Goal: Task Accomplishment & Management: Manage account settings

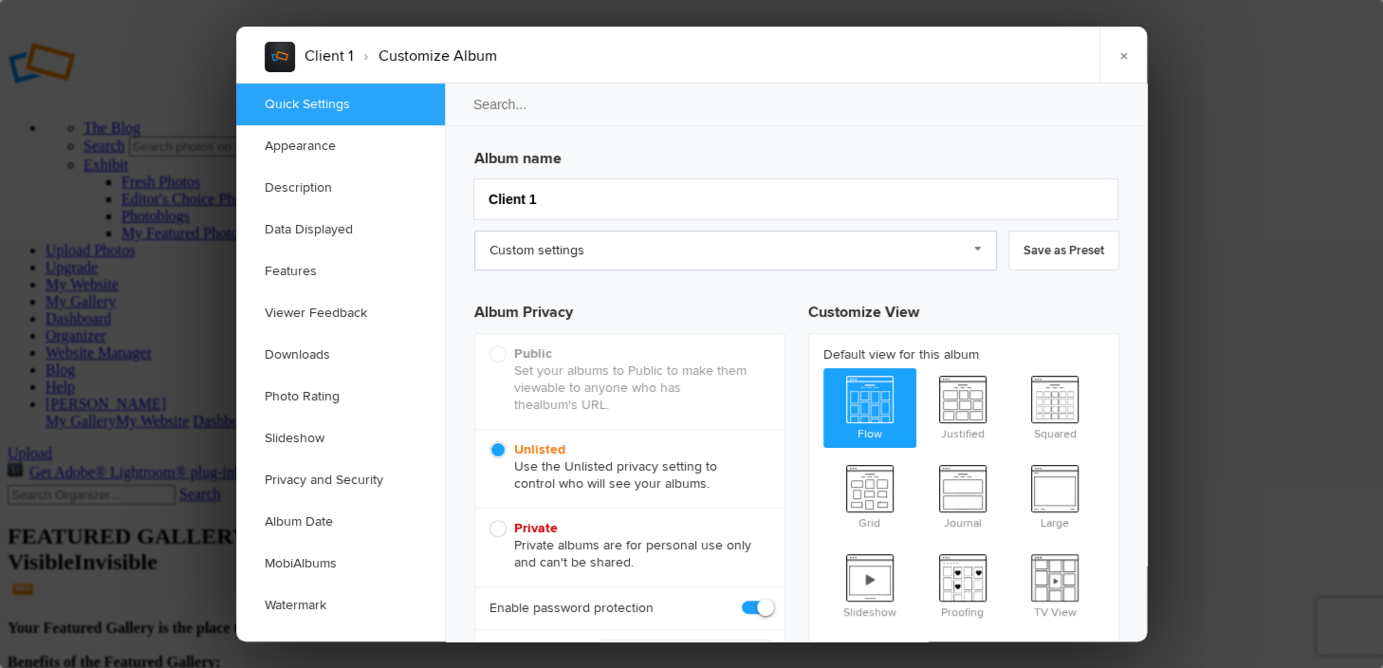
click at [972, 251] on link "Custom settings" at bounding box center [735, 251] width 523 height 40
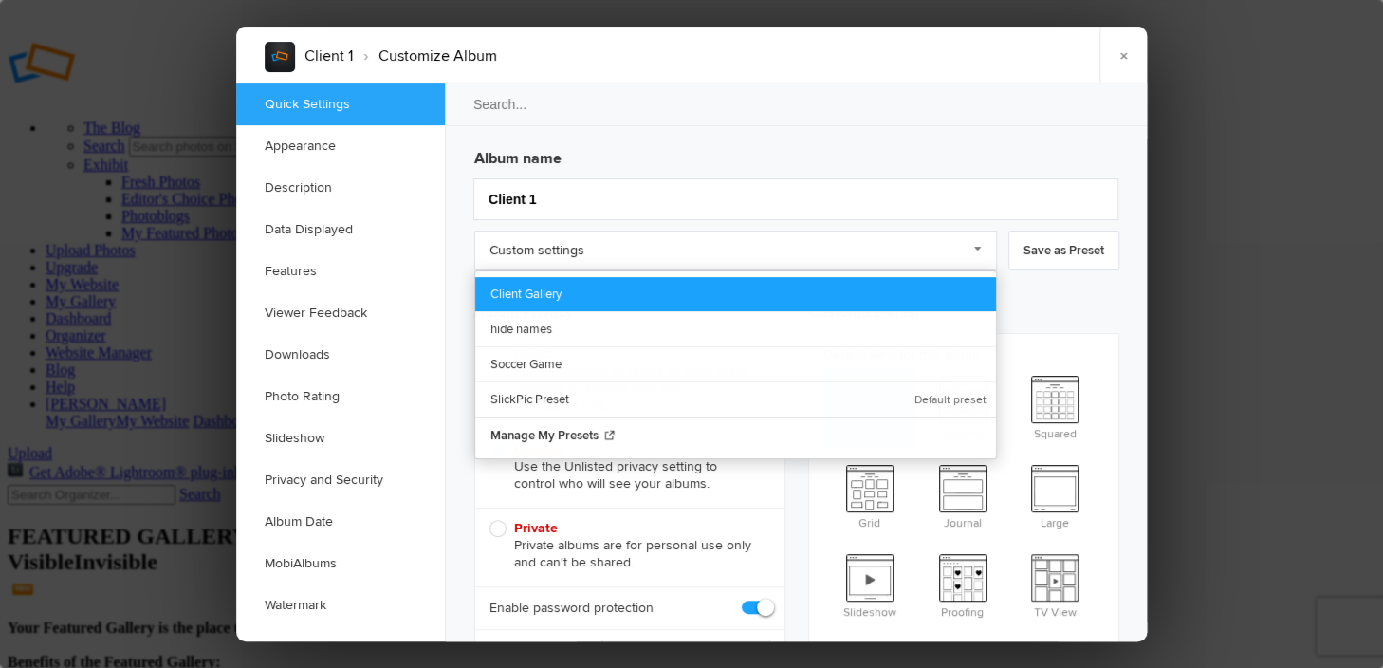
click at [576, 280] on link "Client Gallery" at bounding box center [735, 294] width 521 height 34
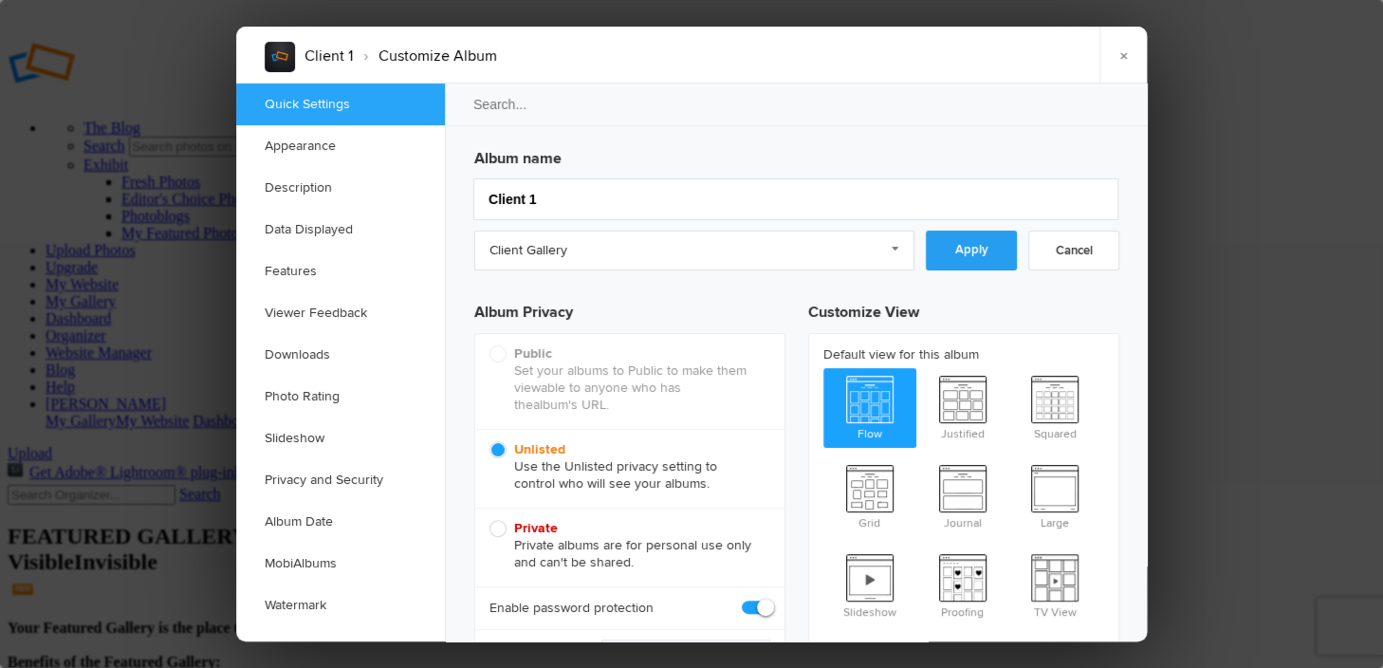
click at [956, 255] on link "Apply" at bounding box center [971, 251] width 91 height 40
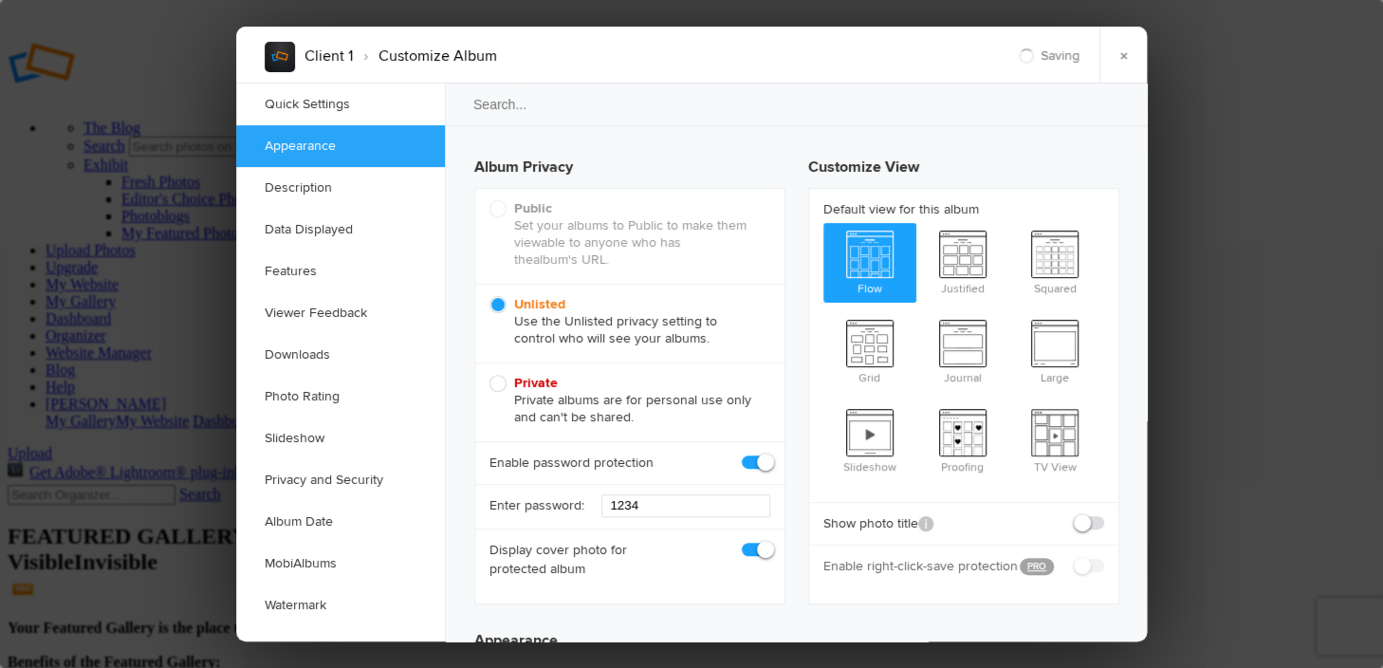
scroll to position [190, 0]
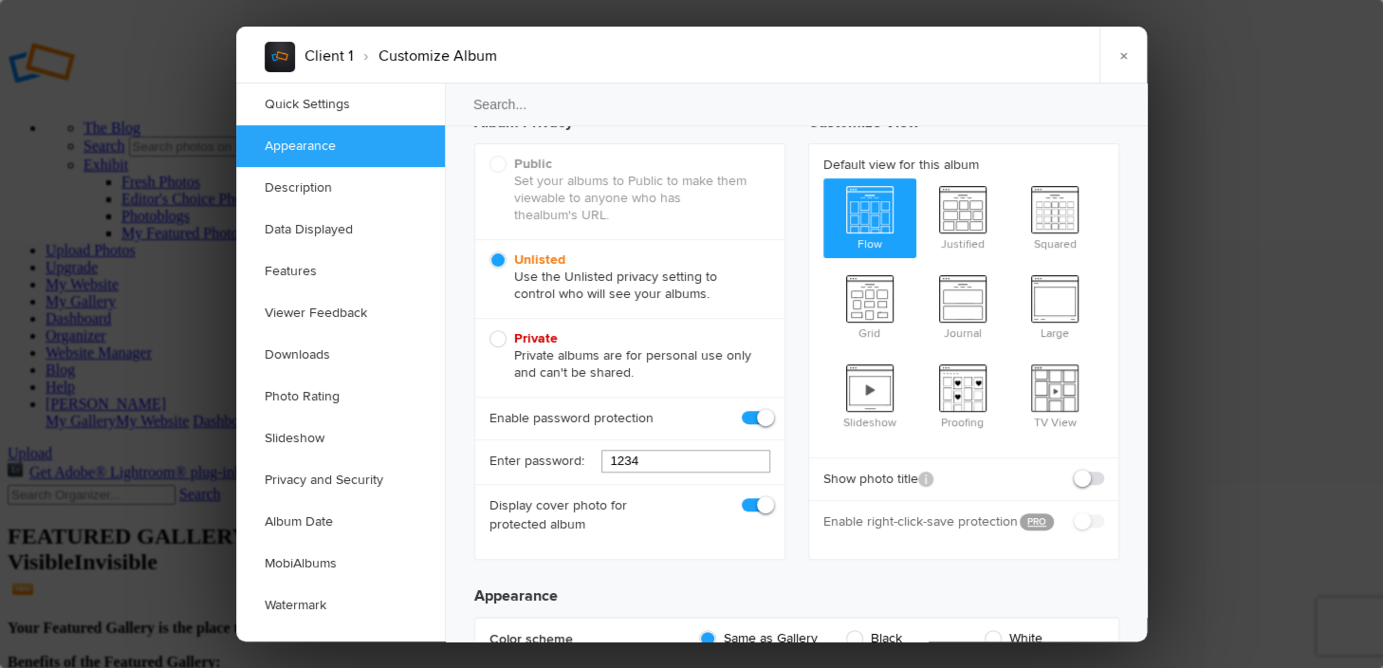
drag, startPoint x: 664, startPoint y: 462, endPoint x: 603, endPoint y: 461, distance: 60.7
click at [603, 461] on div "Enter password: 1234" at bounding box center [629, 461] width 309 height 45
type input "B"
type input "1234"
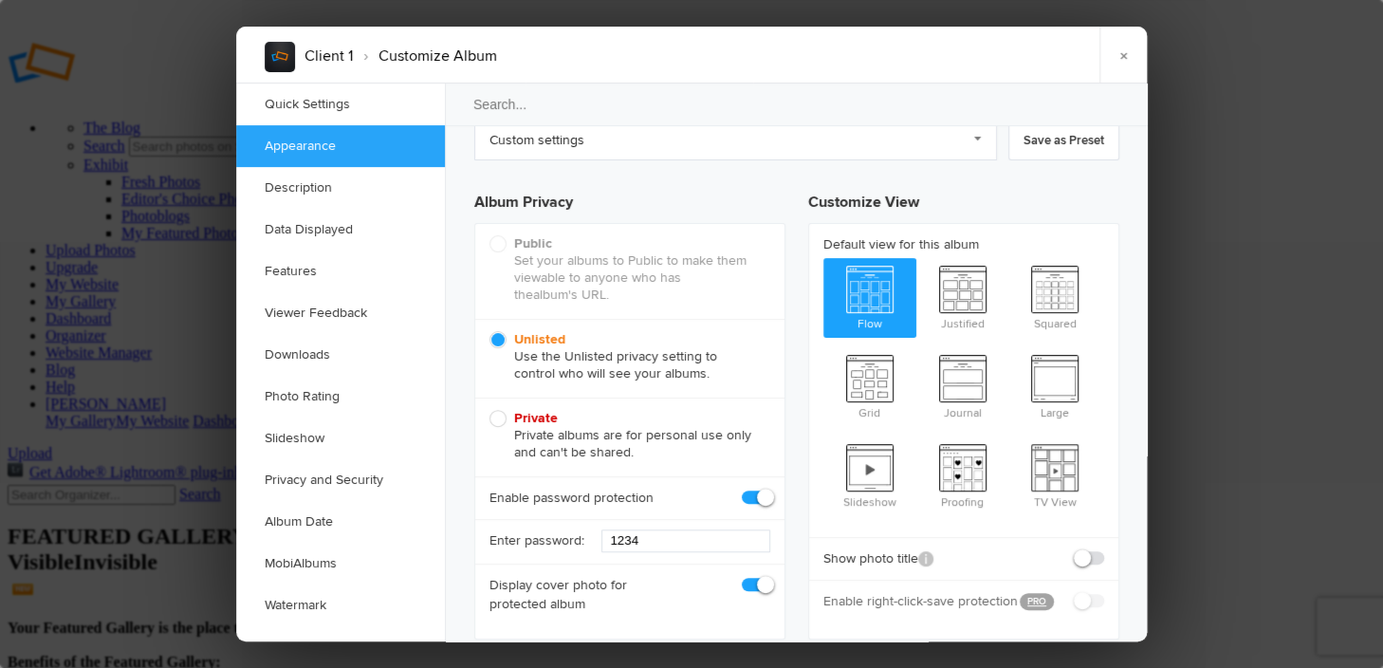
scroll to position [0, 0]
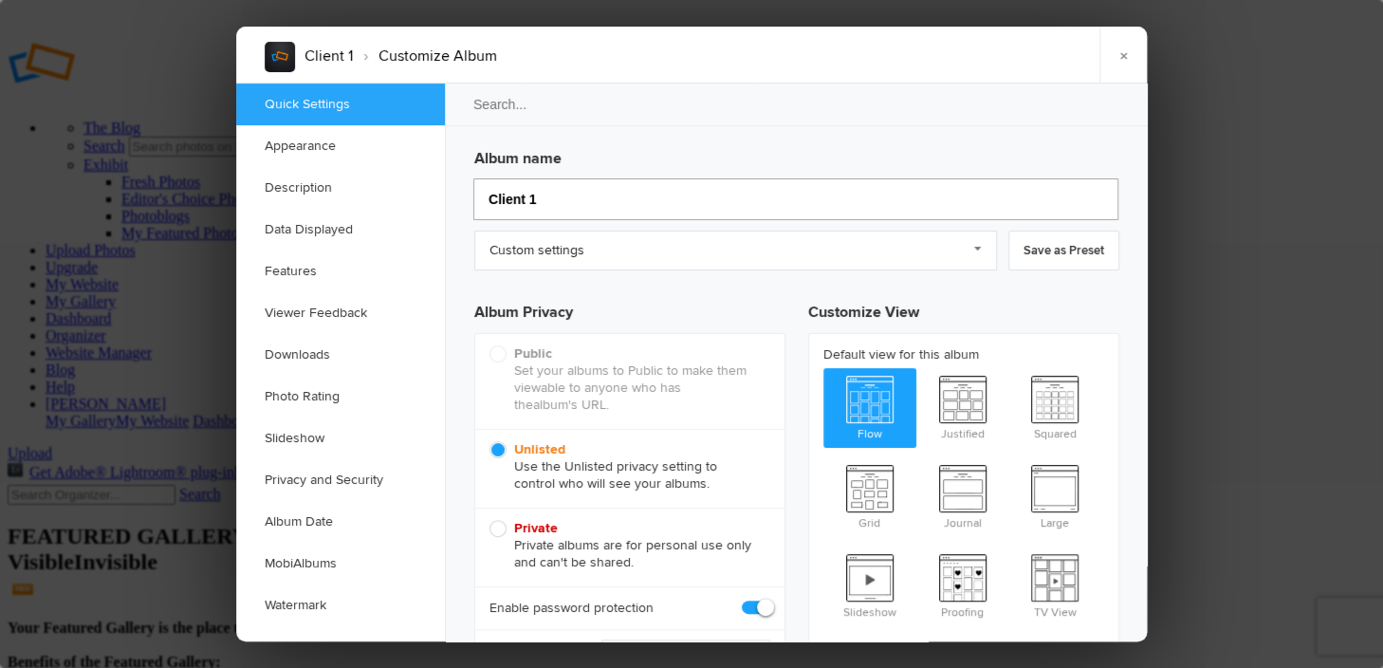
drag, startPoint x: 539, startPoint y: 203, endPoint x: 473, endPoint y: 204, distance: 66.4
click at [473, 204] on input "Client 1" at bounding box center [795, 199] width 645 height 42
type input "Ew"
type input "Ewan"
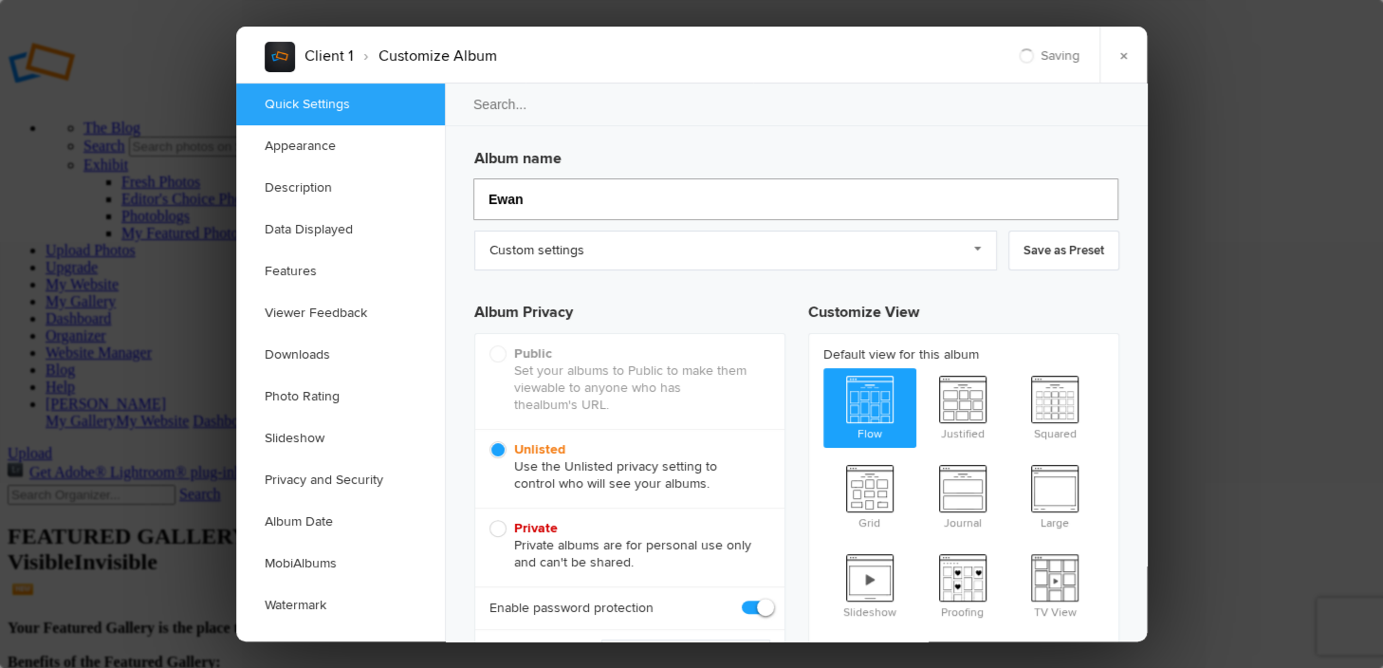
type input "Ewan"
type input "Ewan 10-"
type input "Ewan 10-26"
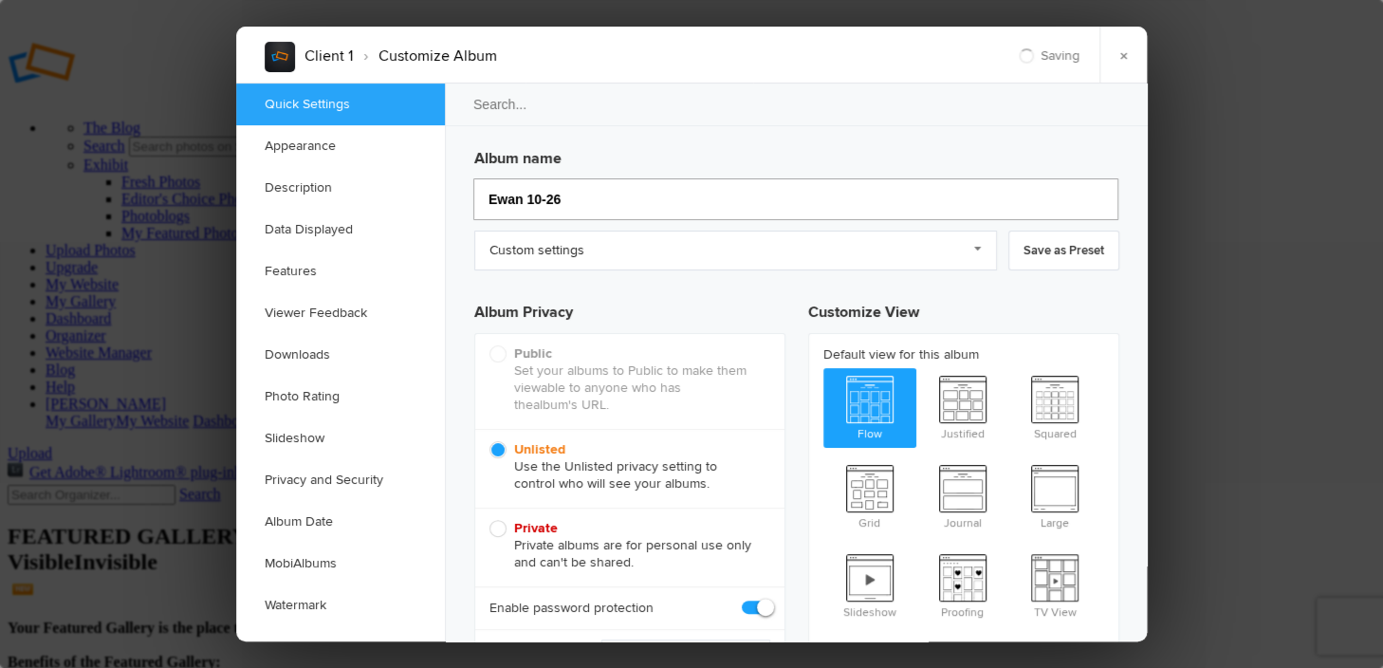
type input "Ewan 10-26"
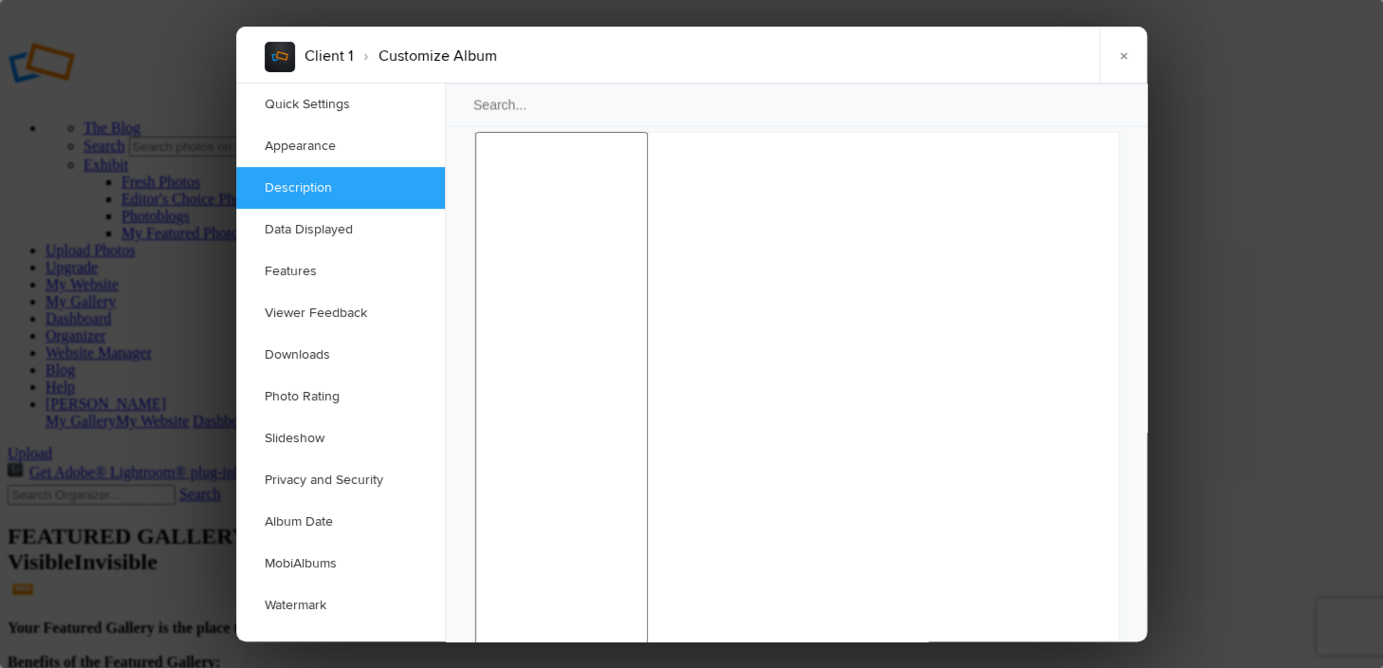
scroll to position [1613, 0]
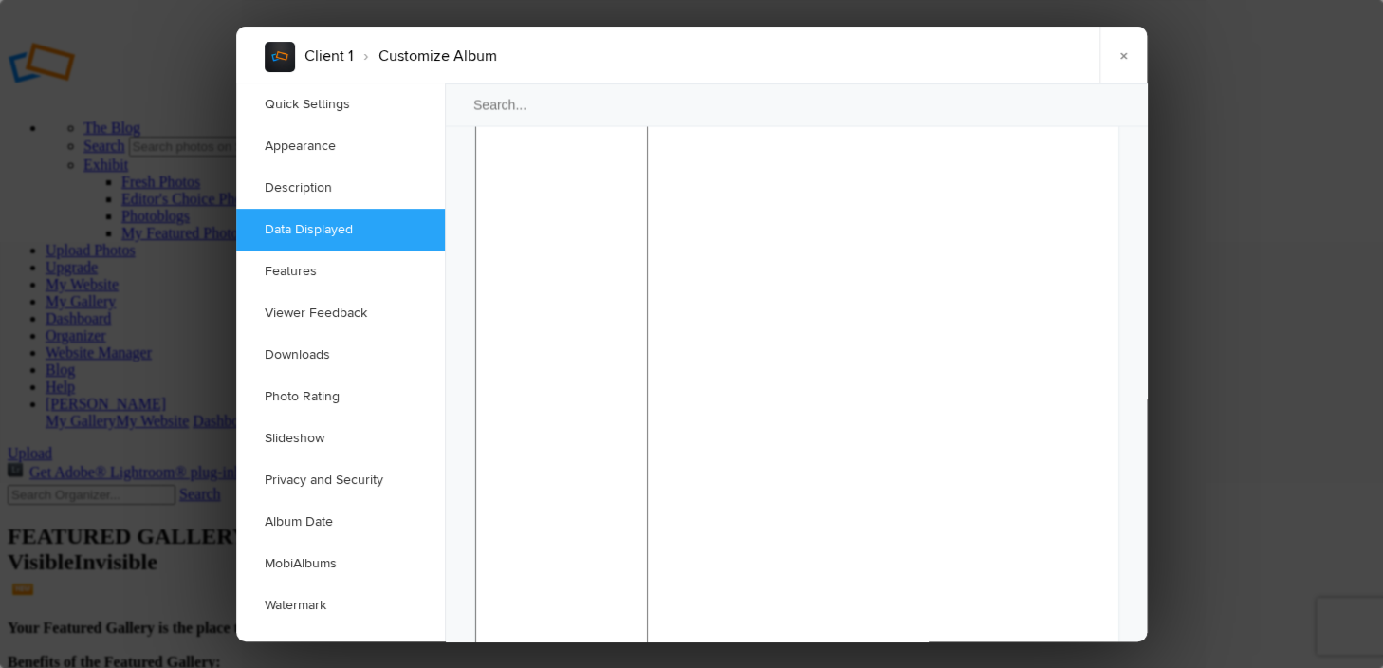
checkbox input "true"
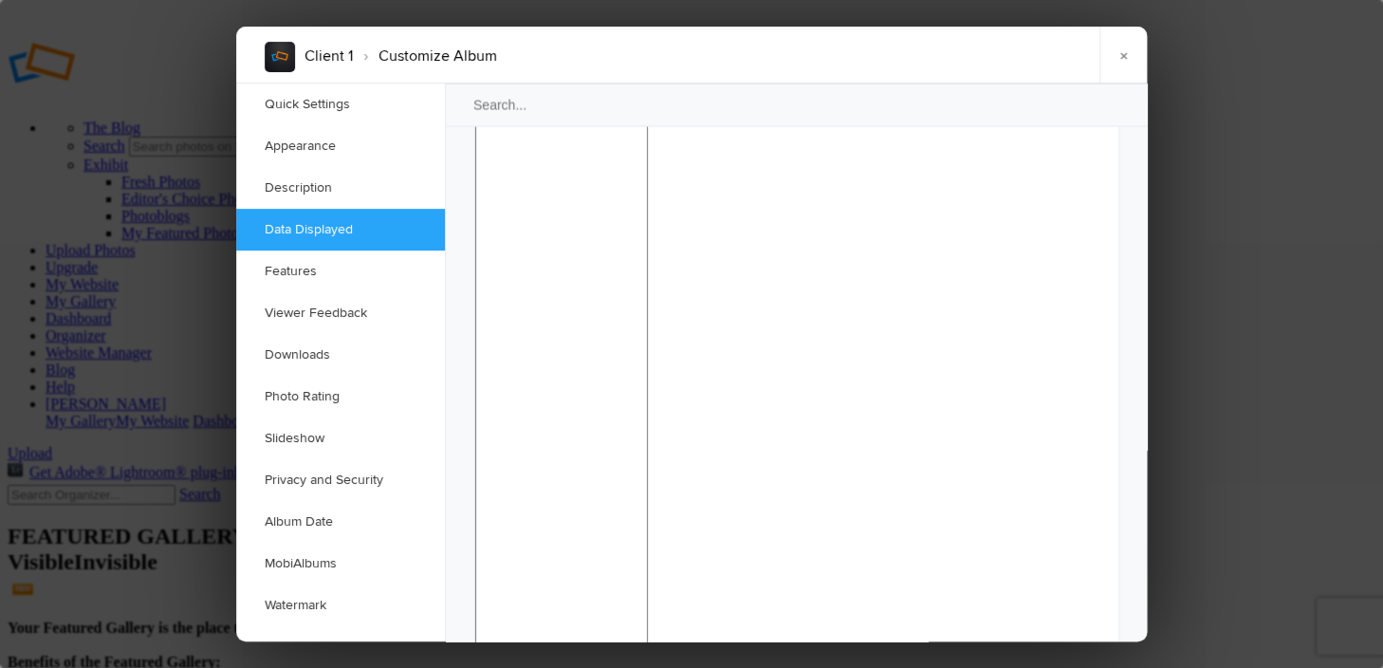
checkbox input "false"
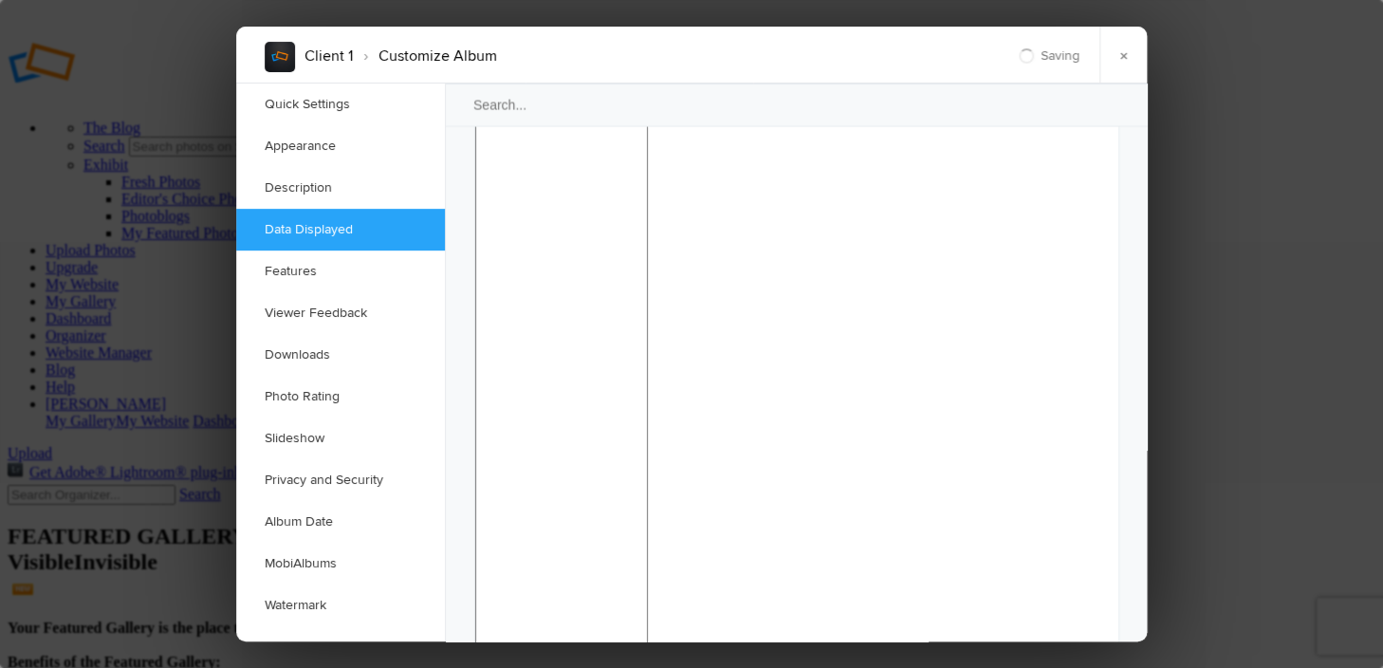
checkbox input "false"
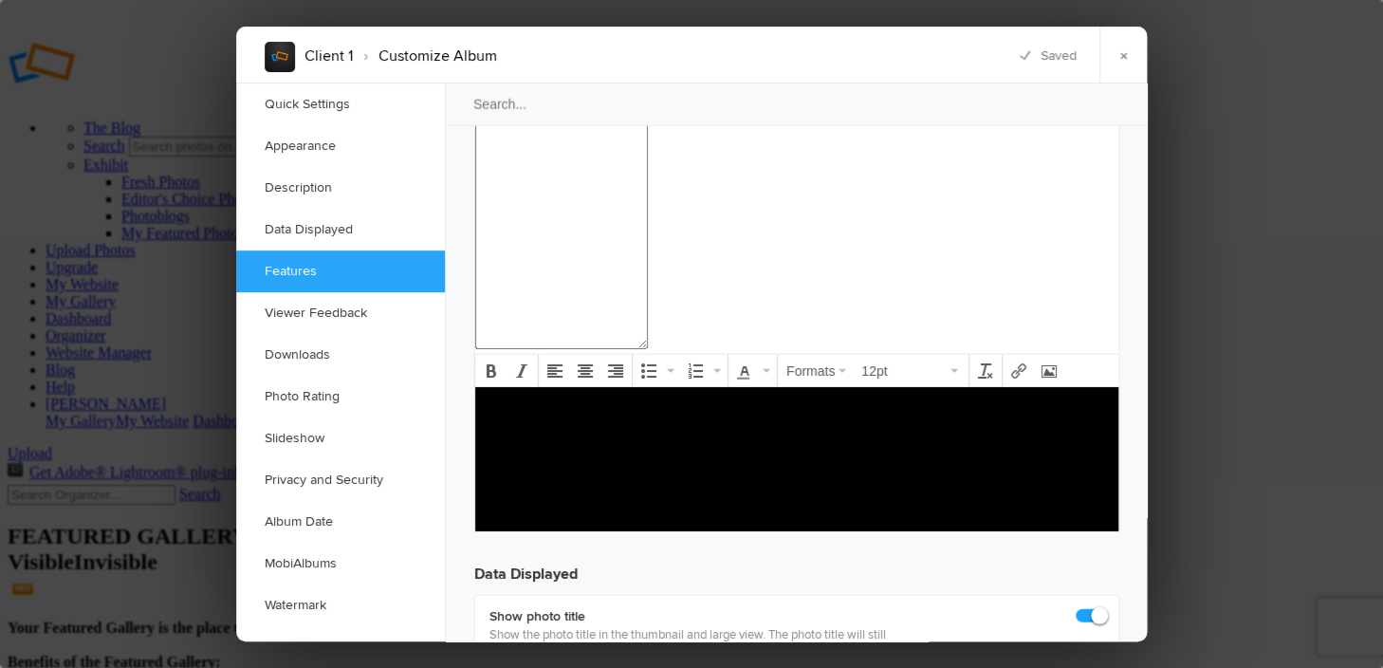
scroll to position [2277, 0]
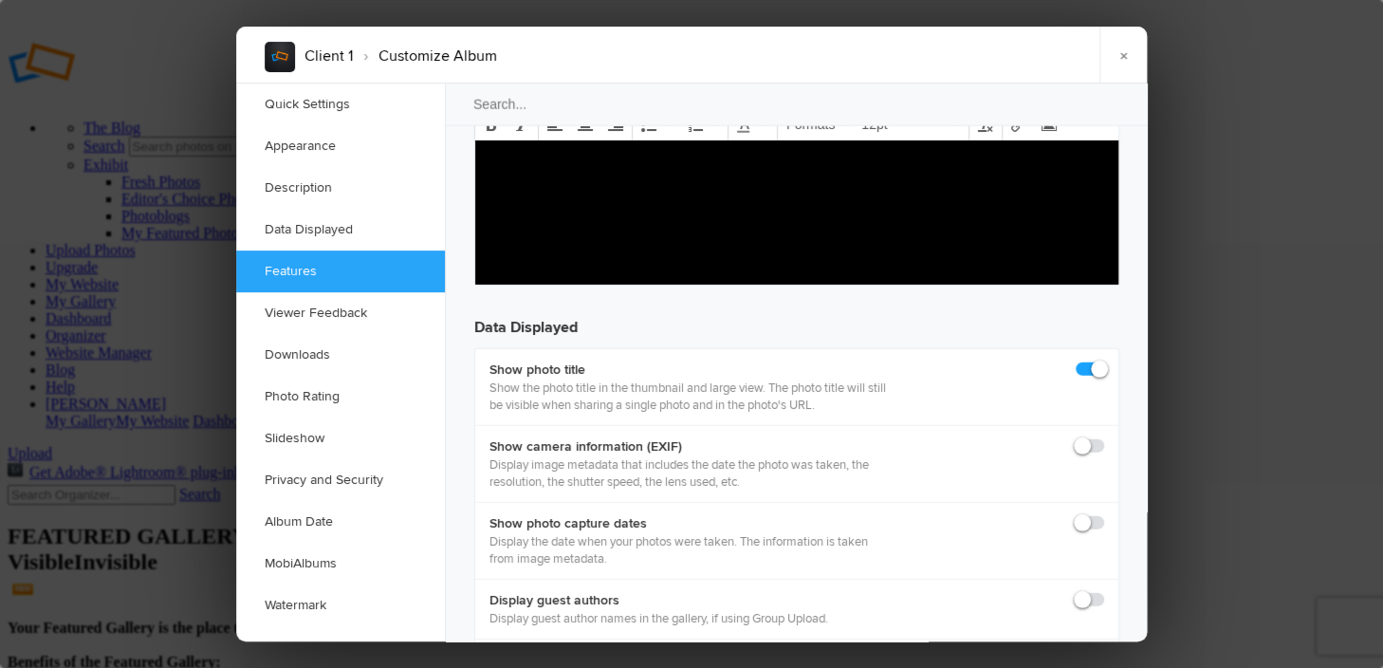
scroll to position [2467, 0]
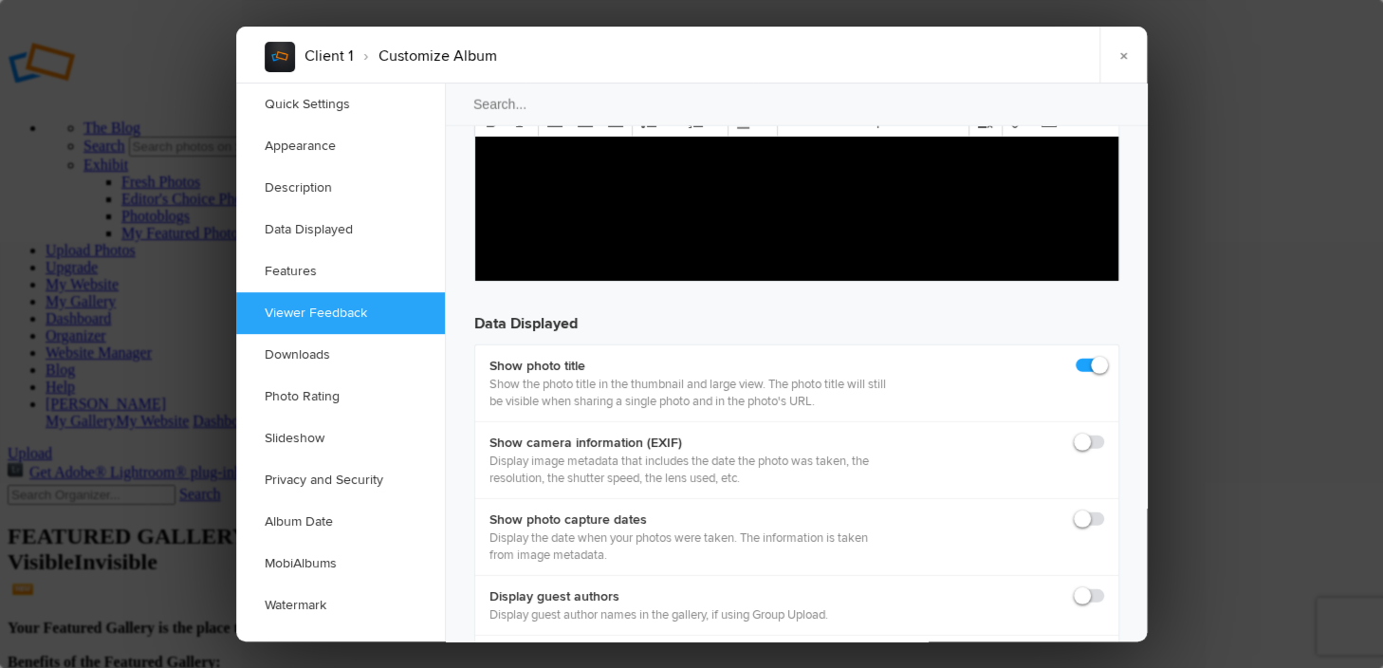
checkbox input "false"
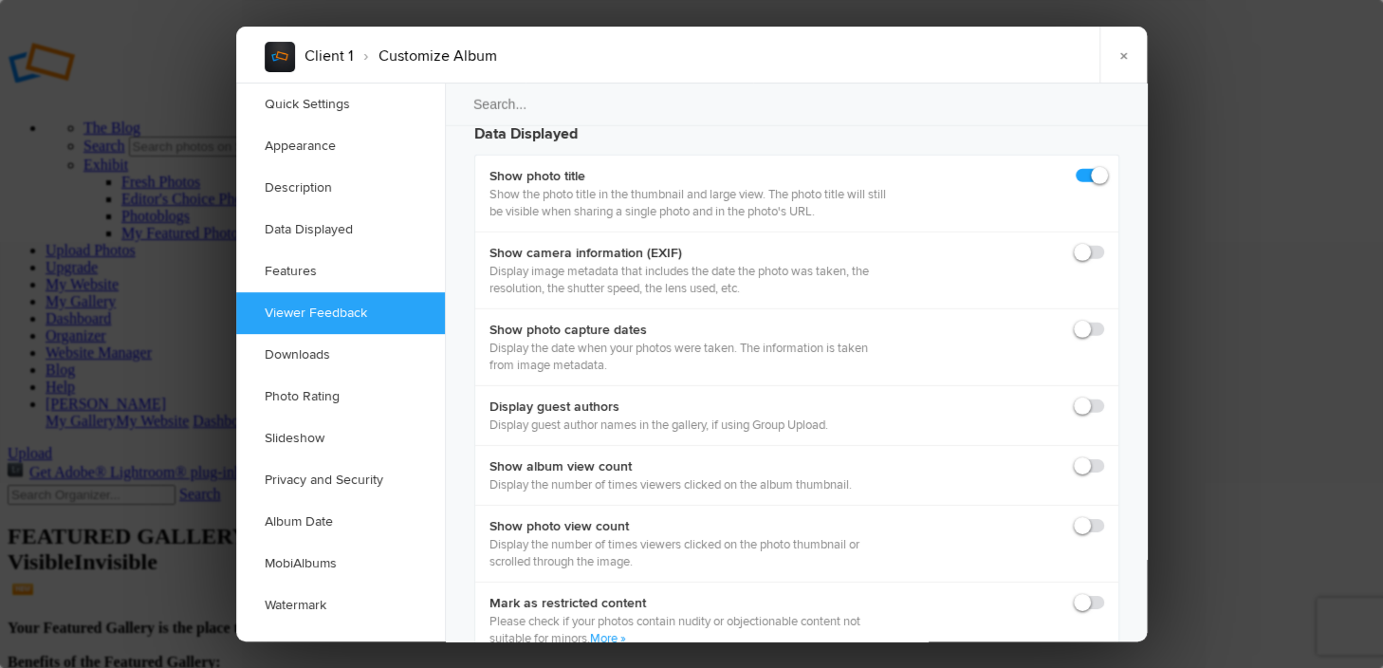
scroll to position [2752, 0]
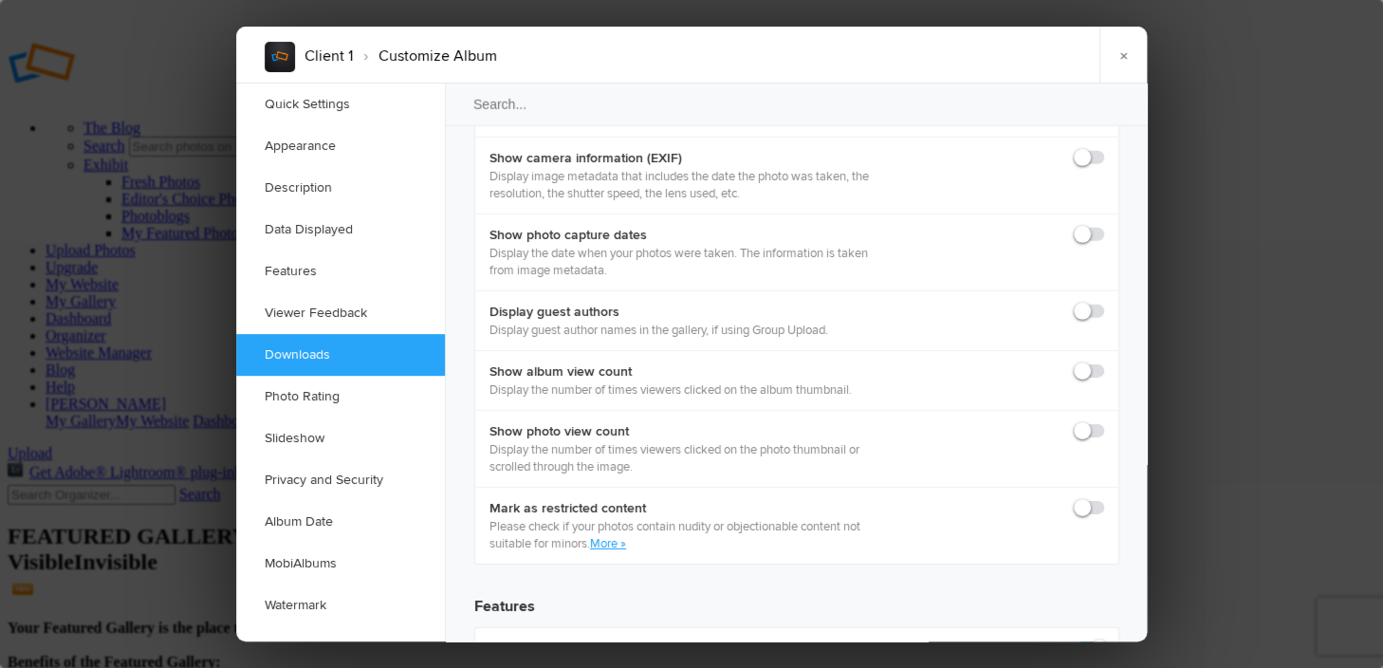
checkbox input "true"
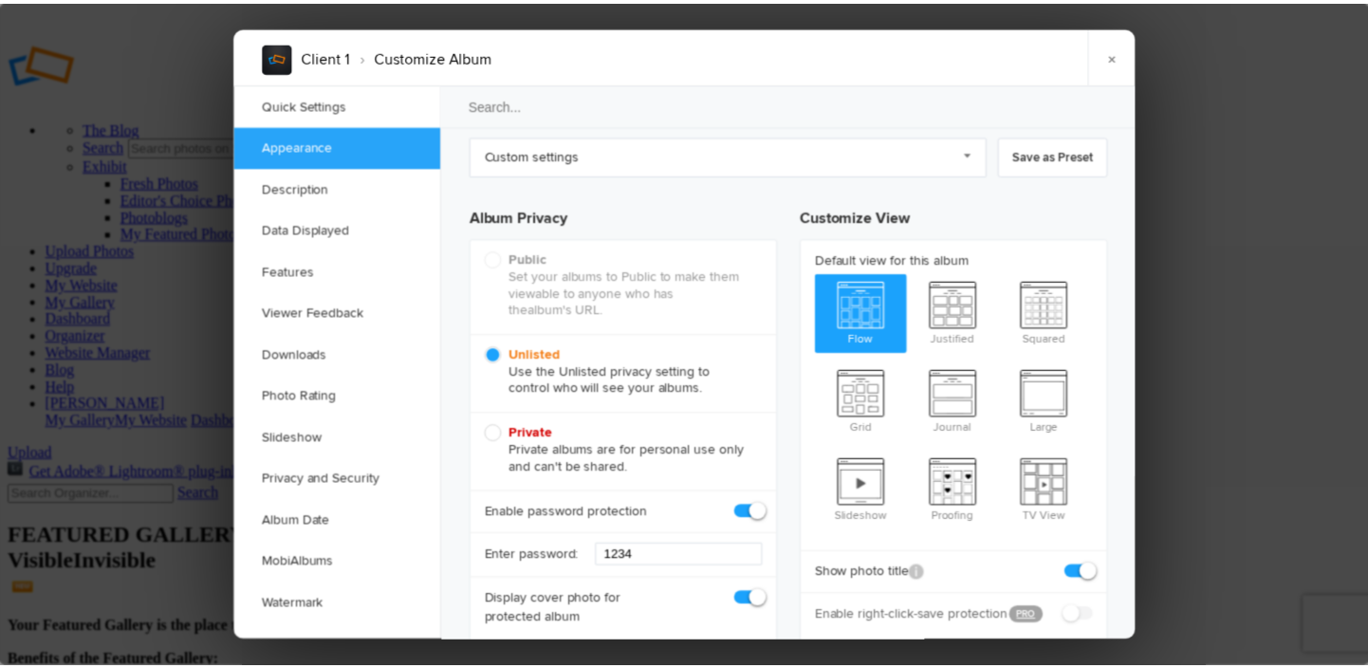
scroll to position [0, 0]
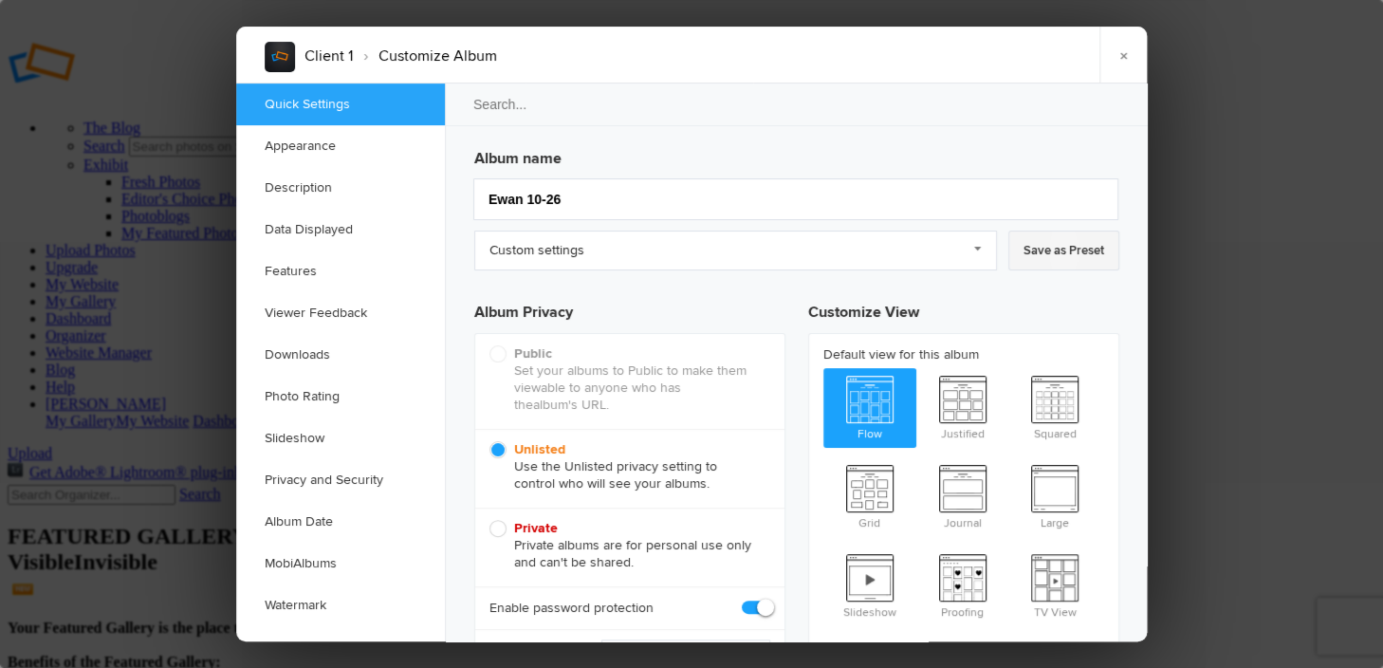
click at [1074, 250] on link "Save as Preset" at bounding box center [1064, 251] width 111 height 40
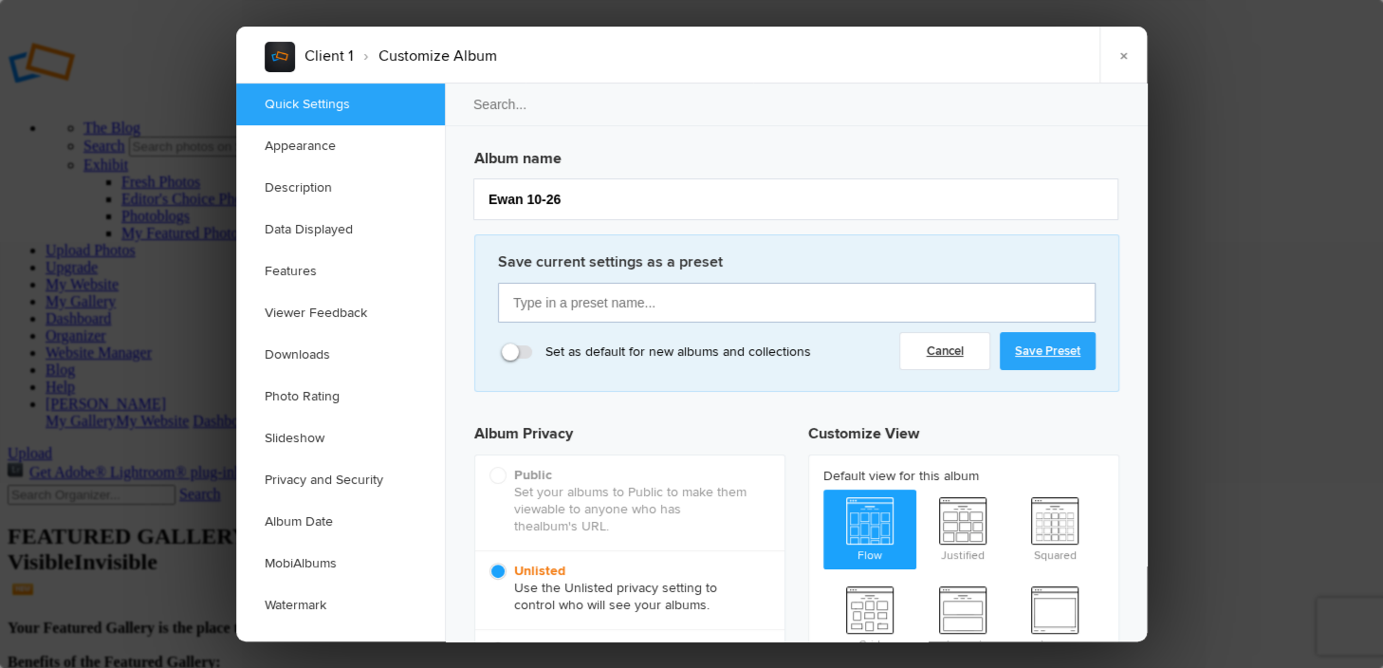
click at [558, 303] on input "text" at bounding box center [797, 303] width 598 height 40
click at [572, 303] on input "Client FIANL Gallery" at bounding box center [797, 303] width 598 height 40
type input "Client FINAL Gallery"
click at [1052, 360] on link "Save Preset" at bounding box center [1048, 351] width 96 height 38
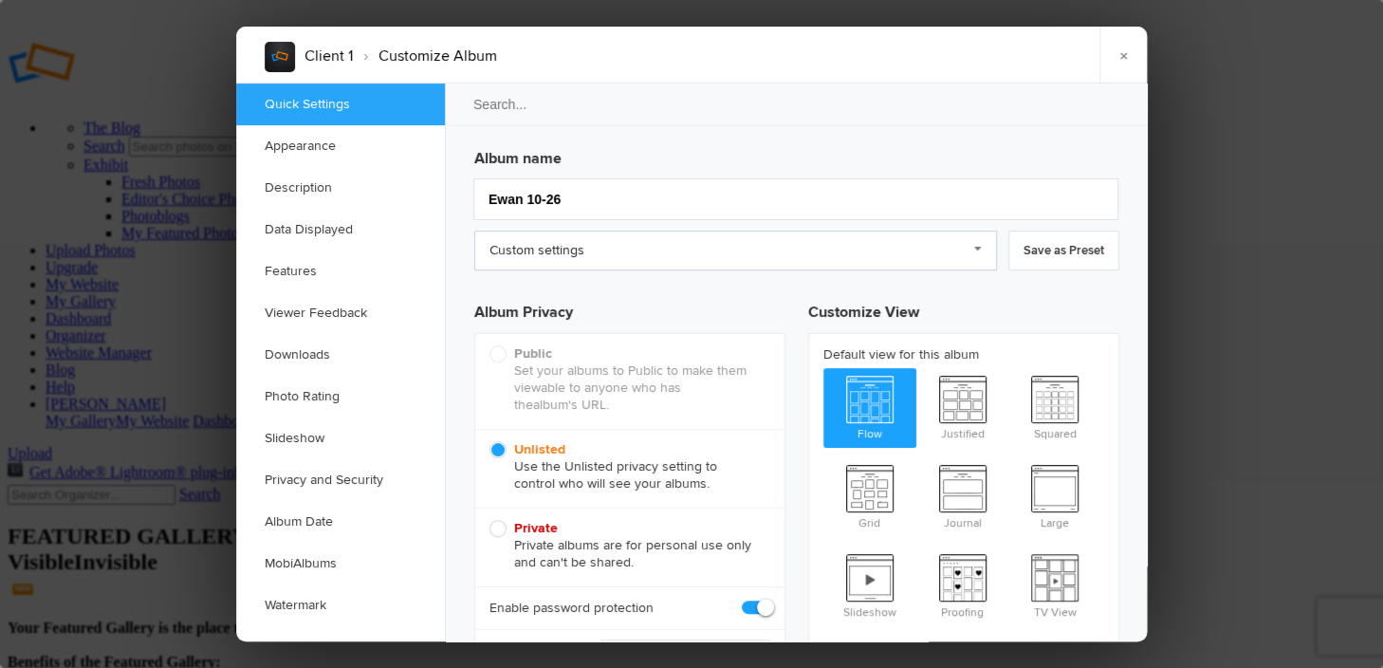
click at [987, 250] on link "Custom settings" at bounding box center [735, 251] width 523 height 40
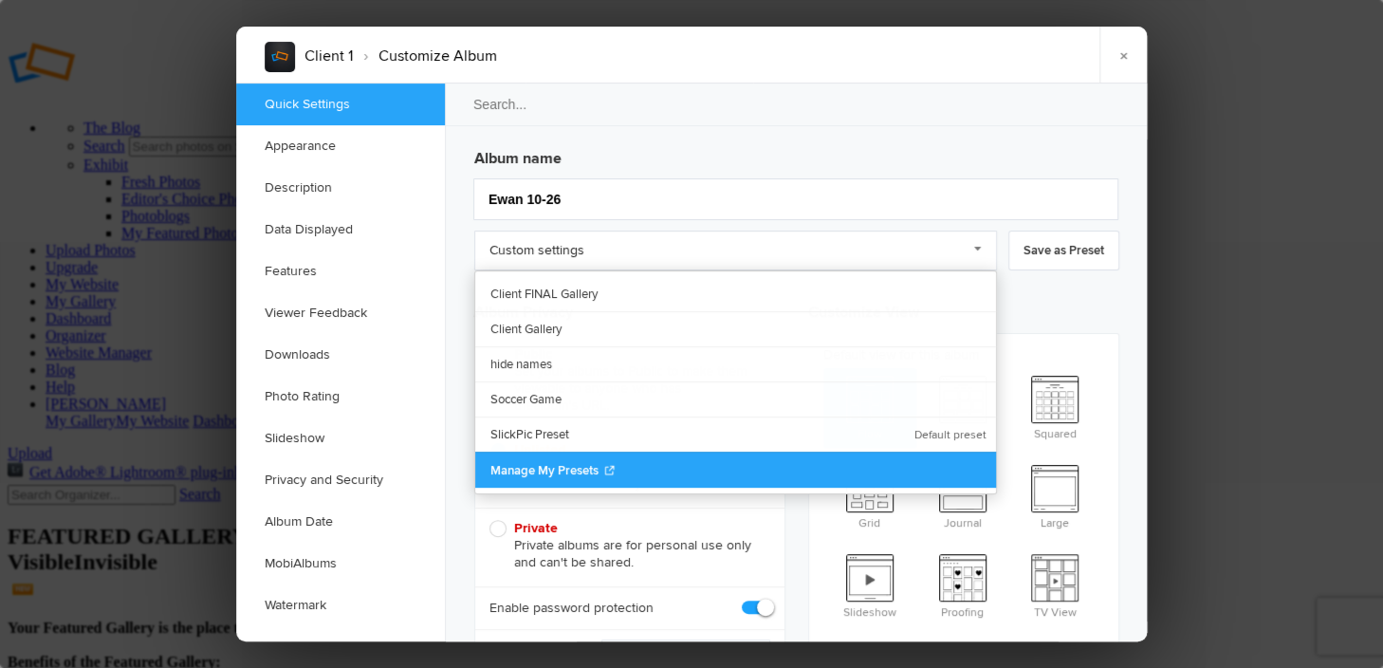
click at [549, 473] on span "Manage My Presets" at bounding box center [545, 470] width 108 height 15
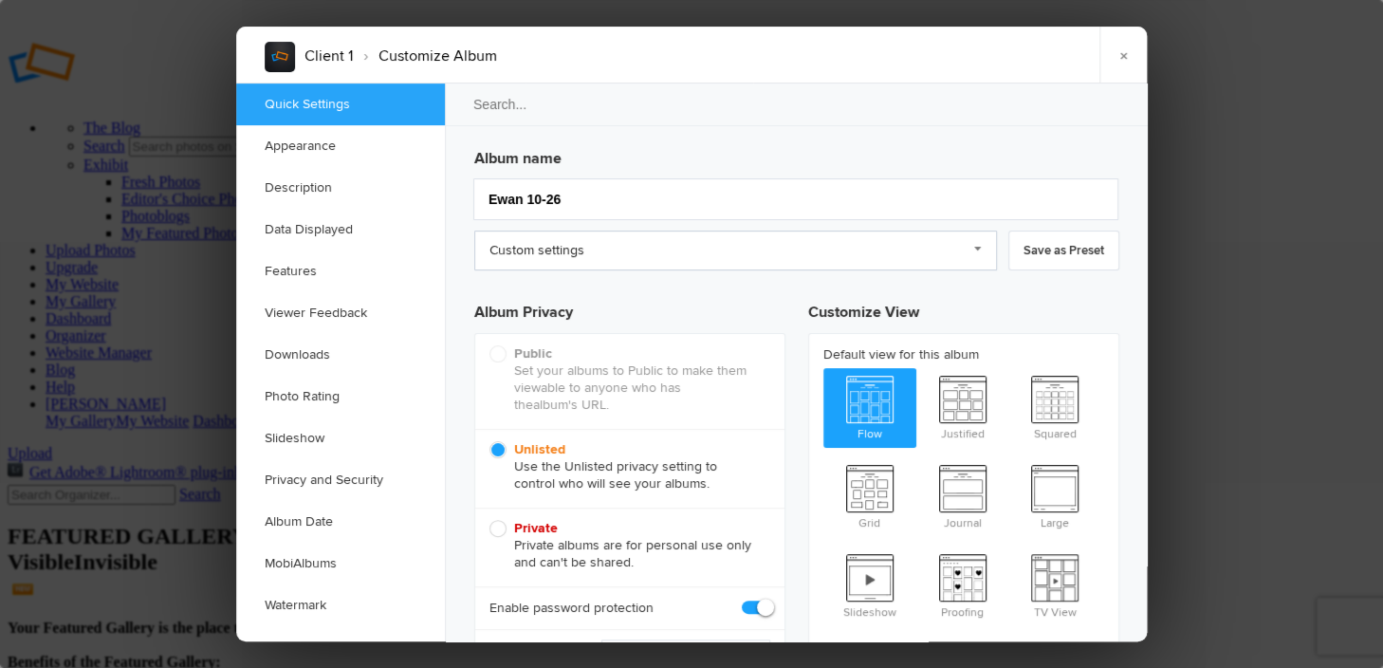
click at [547, 250] on link "Custom settings" at bounding box center [735, 251] width 523 height 40
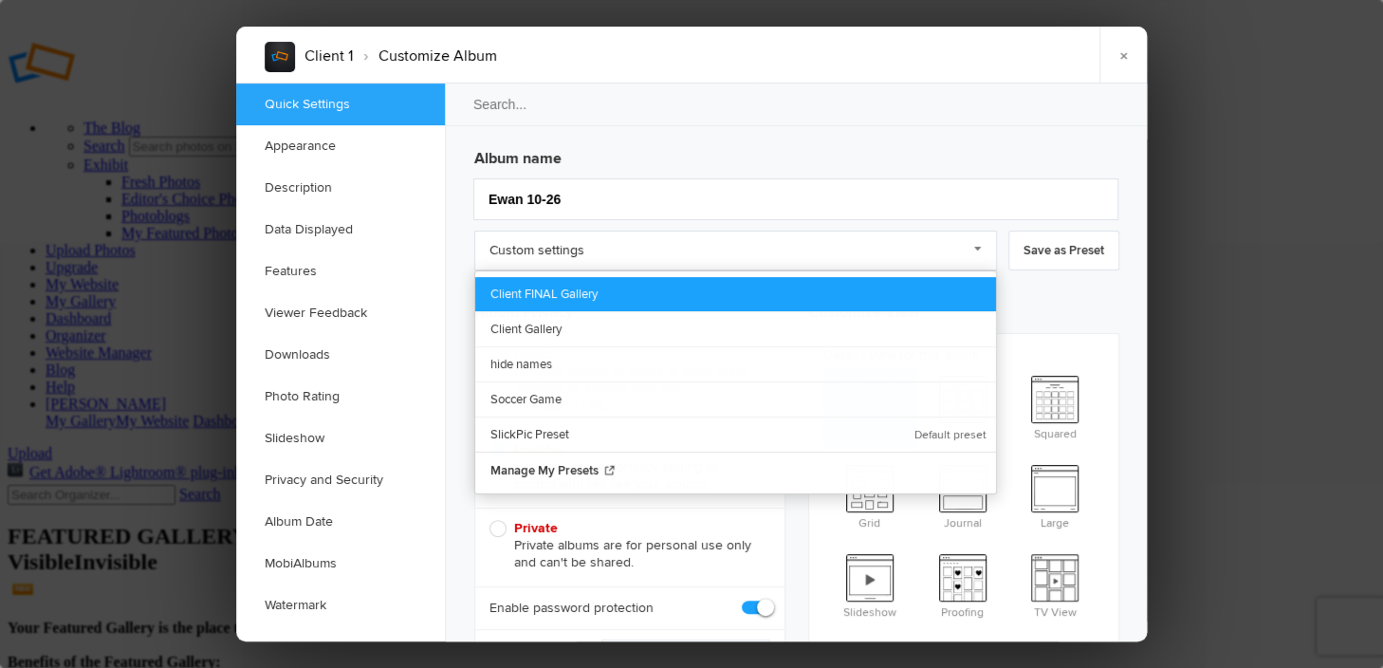
click at [539, 289] on link "Client FINAL Gallery" at bounding box center [735, 294] width 521 height 34
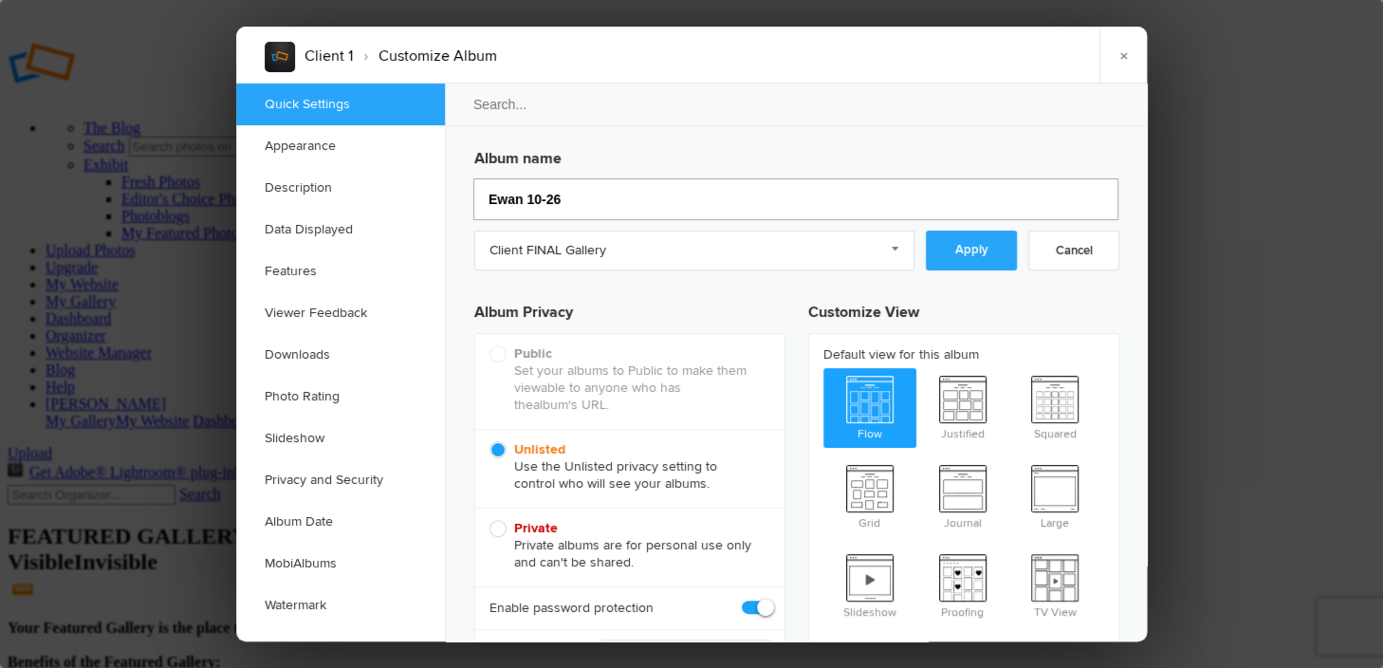
click at [605, 198] on input "Ewan 10-26" at bounding box center [795, 199] width 645 height 42
type input "Ewan 10-26 Fianl"
type input "Ewan 10-26 Fia"
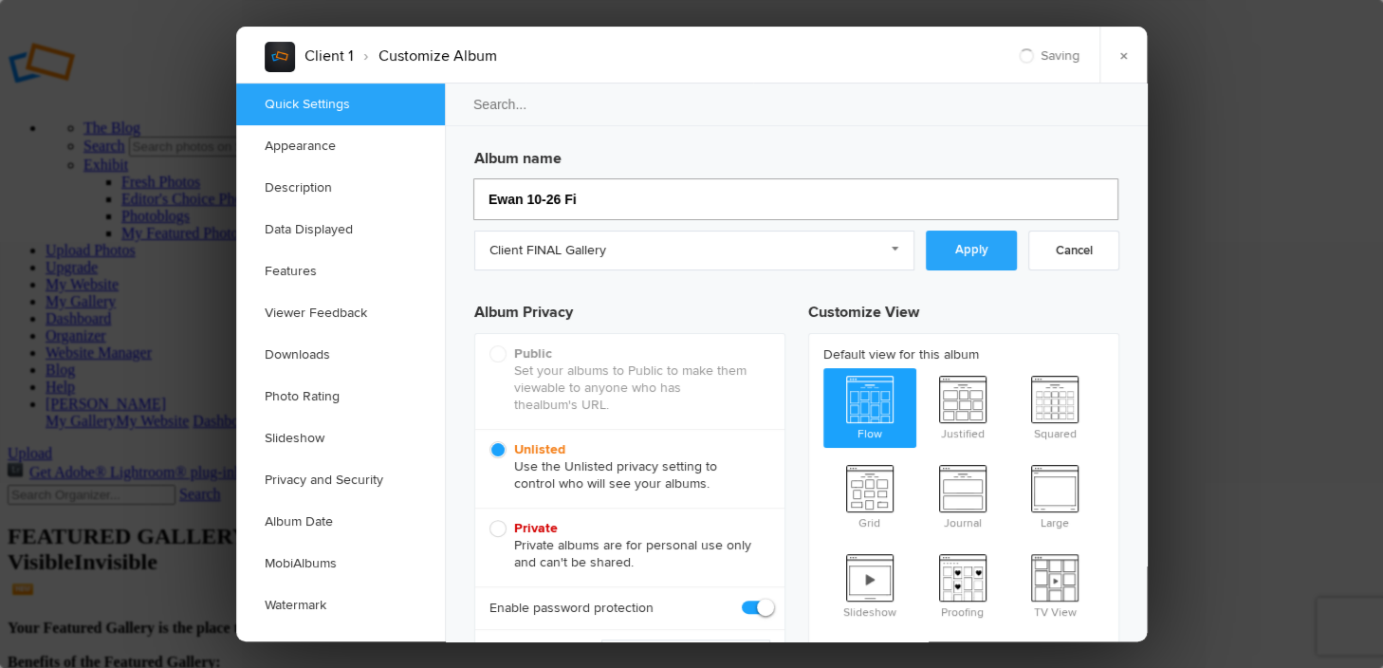
type input "Ewan 10-26 Fin"
type input "Ewan 10-26 Fi"
type input "Ewan 10-26 Final"
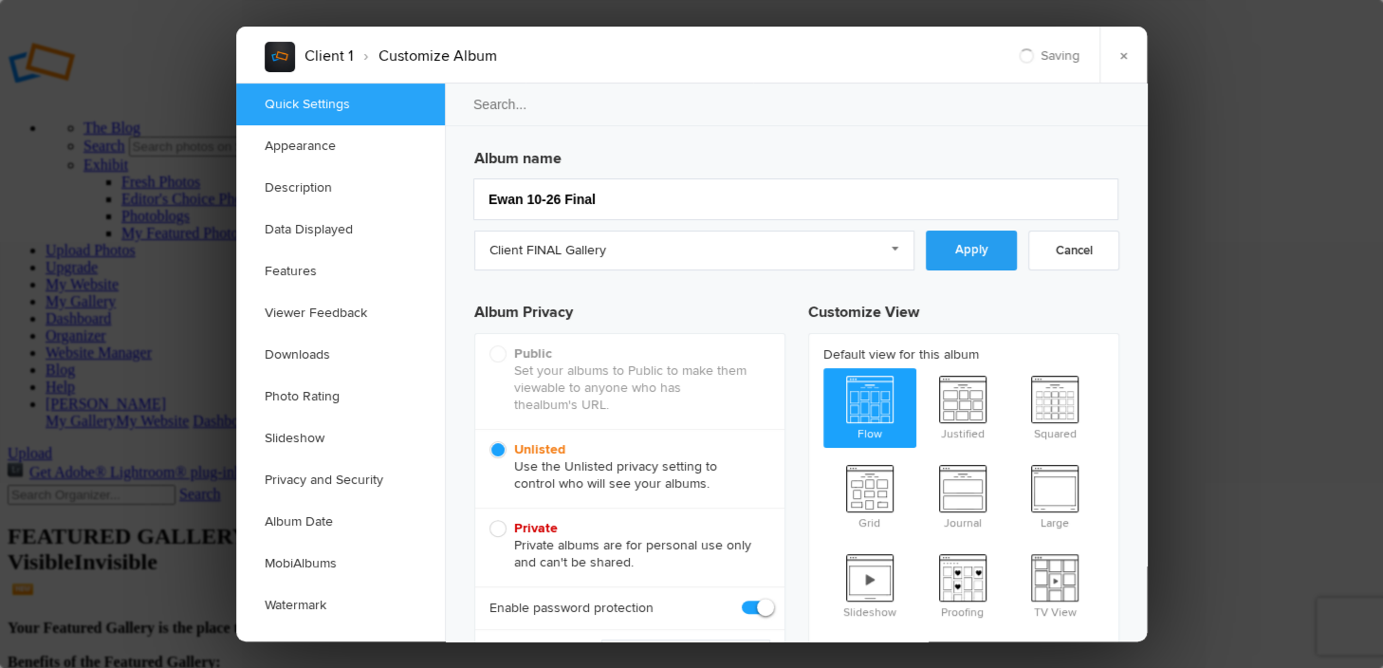
click at [968, 261] on link "Apply" at bounding box center [971, 251] width 91 height 40
click at [1123, 53] on link "×" at bounding box center [1123, 55] width 47 height 57
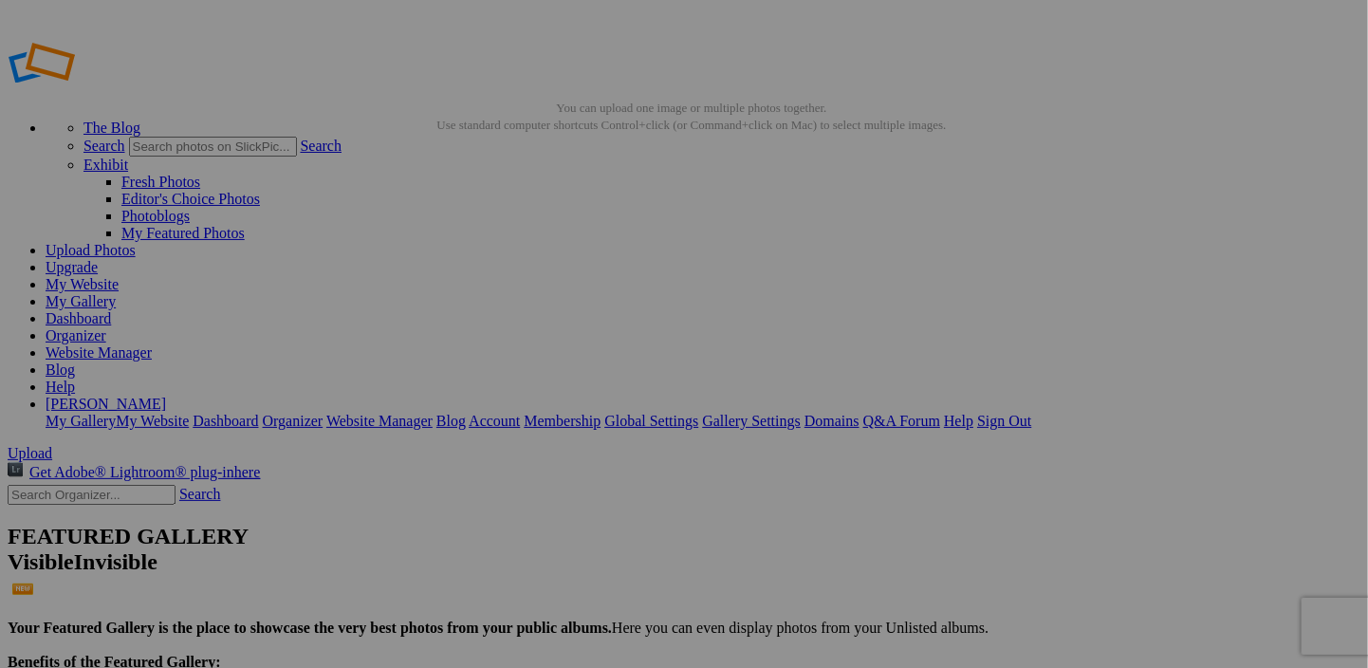
type input "Client Galleries"
